Goal: Find specific page/section: Find specific page/section

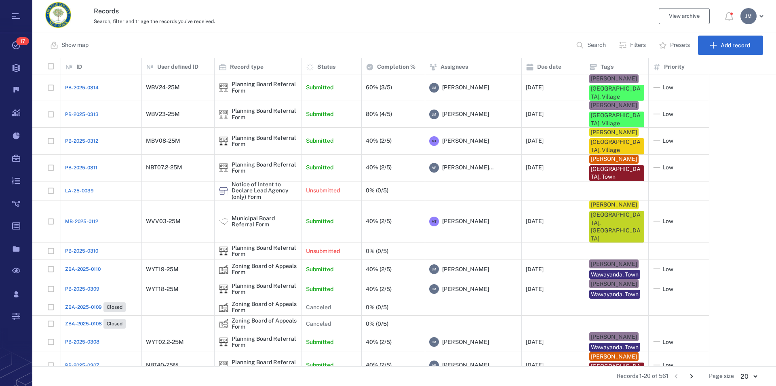
scroll to position [301, 736]
click at [494, 46] on p "Filters" at bounding box center [638, 45] width 16 height 8
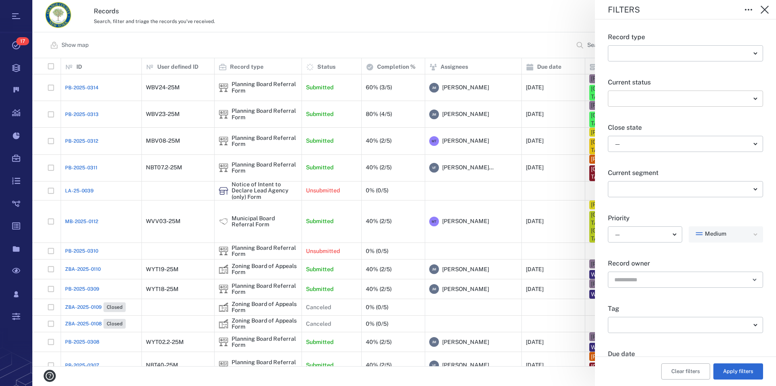
click at [494, 99] on body "Tasks 17 Records Boards Dashboard Reports Record types Guide steps Rules Form b…" at bounding box center [388, 193] width 776 height 386
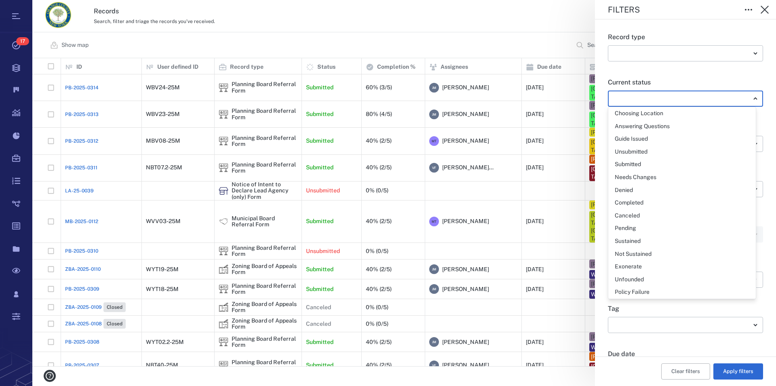
click at [494, 99] on div at bounding box center [388, 193] width 776 height 386
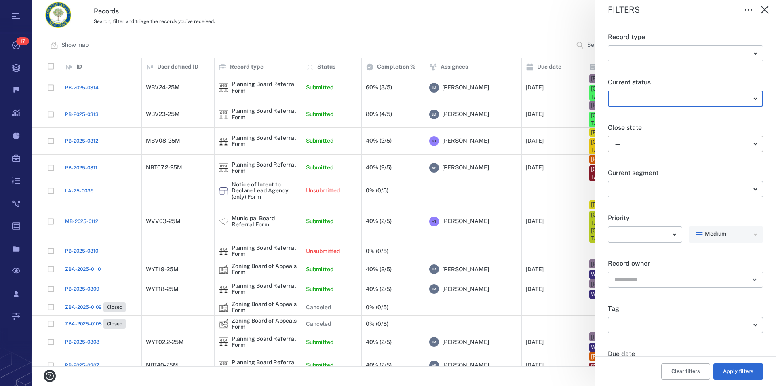
click at [494, 144] on body "Tasks 17 Records Boards Dashboard Reports Record types Guide steps Rules Form b…" at bounding box center [388, 193] width 776 height 386
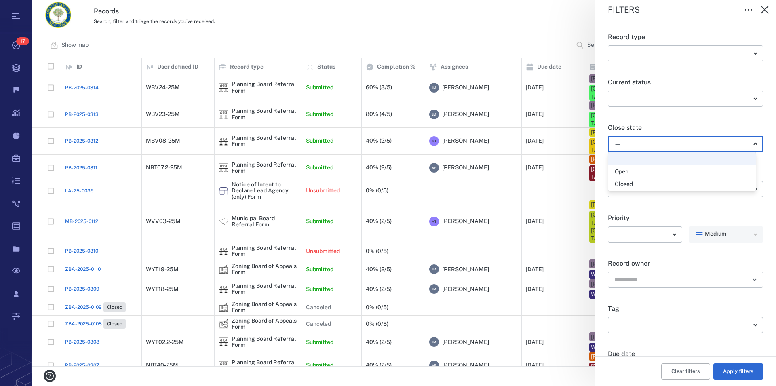
click at [494, 173] on div "Open" at bounding box center [621, 172] width 14 height 8
type input "*****"
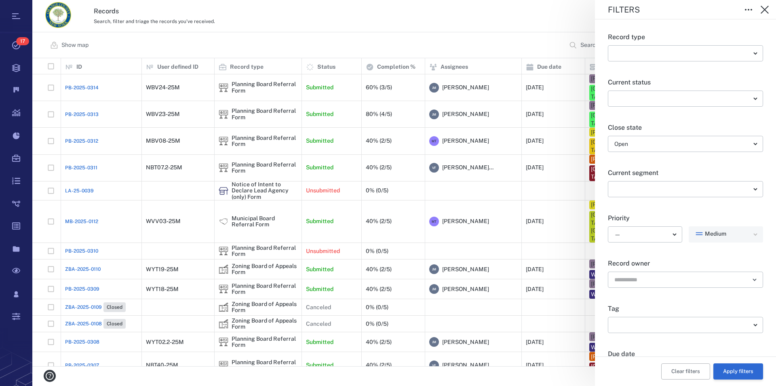
click at [494, 356] on button "Apply filters" at bounding box center [738, 371] width 50 height 16
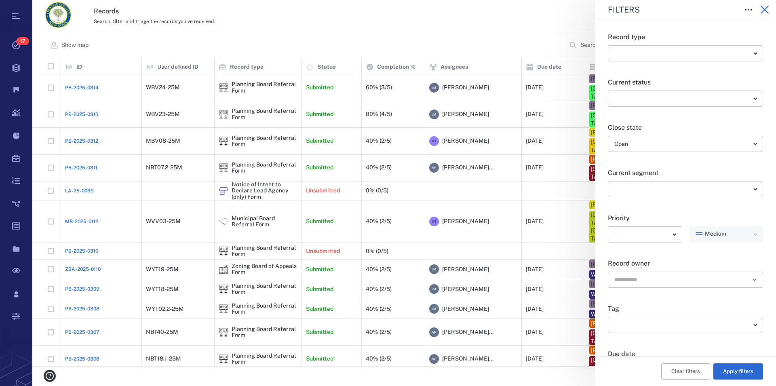
click at [494, 8] on icon "button" at bounding box center [765, 10] width 10 height 10
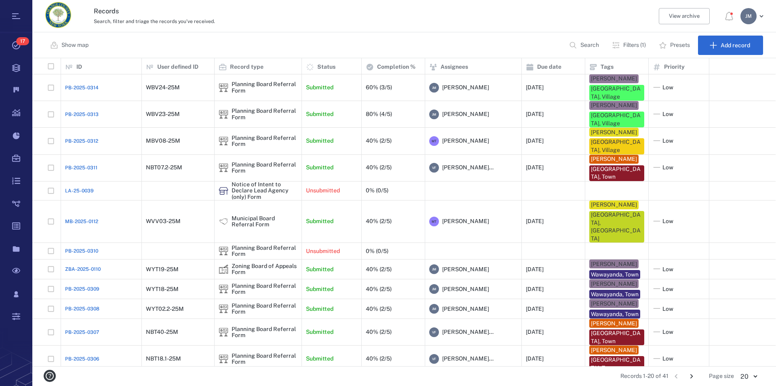
click at [494, 356] on icon "Go to next page" at bounding box center [691, 376] width 3 height 4
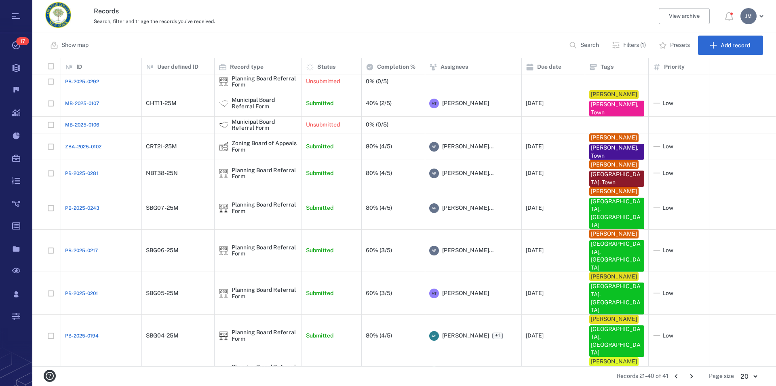
scroll to position [97, 0]
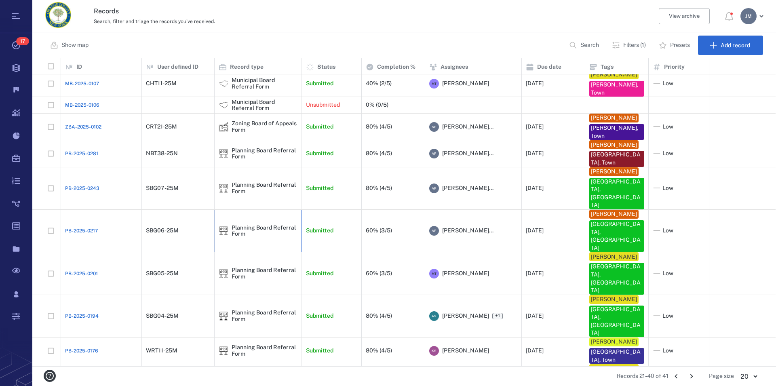
click at [235, 225] on div "Planning Board Referral Form" at bounding box center [264, 231] width 66 height 13
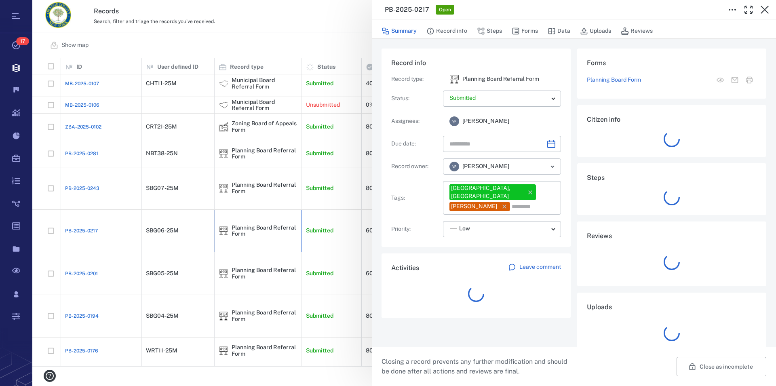
type input "**********"
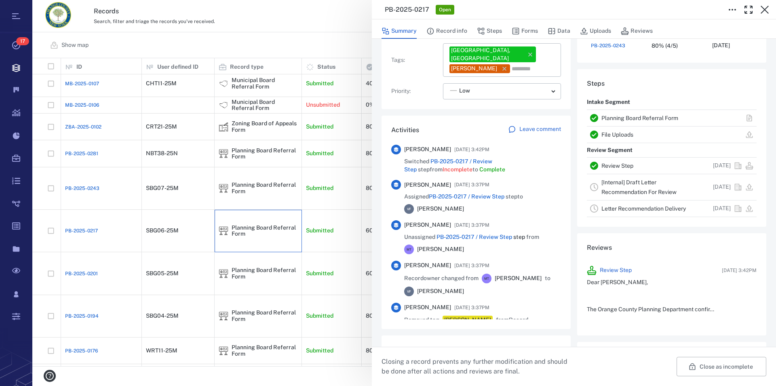
scroll to position [138, 0]
click at [494, 10] on icon "button" at bounding box center [764, 10] width 8 height 8
